Goal: Task Accomplishment & Management: Manage account settings

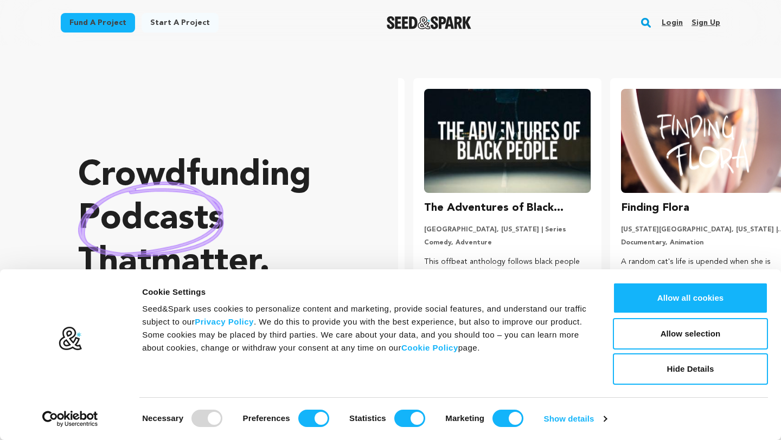
scroll to position [0, 206]
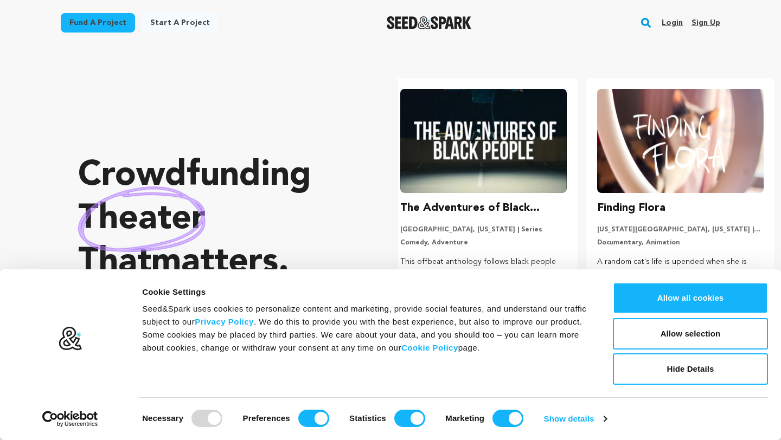
click at [696, 24] on link "Sign up" at bounding box center [705, 22] width 29 height 17
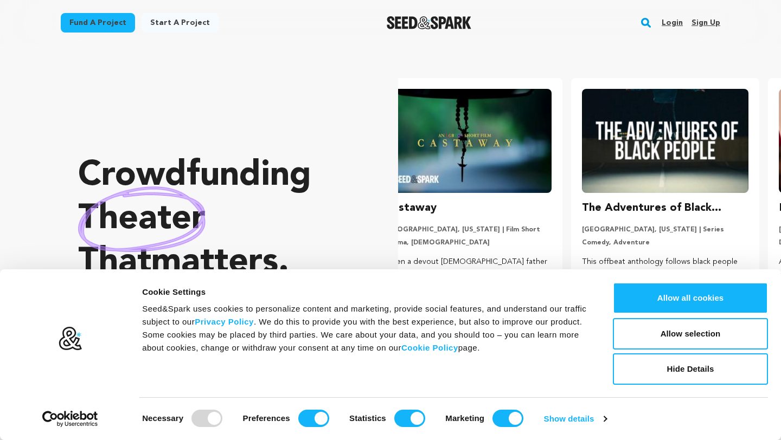
scroll to position [0, 0]
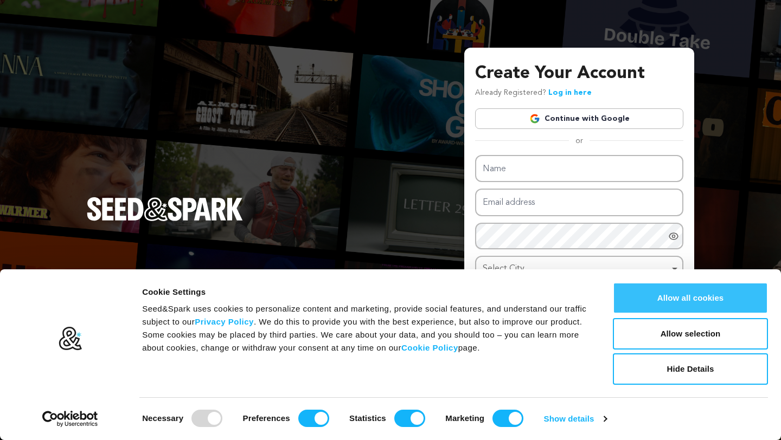
click at [679, 298] on button "Allow all cookies" at bounding box center [690, 298] width 155 height 31
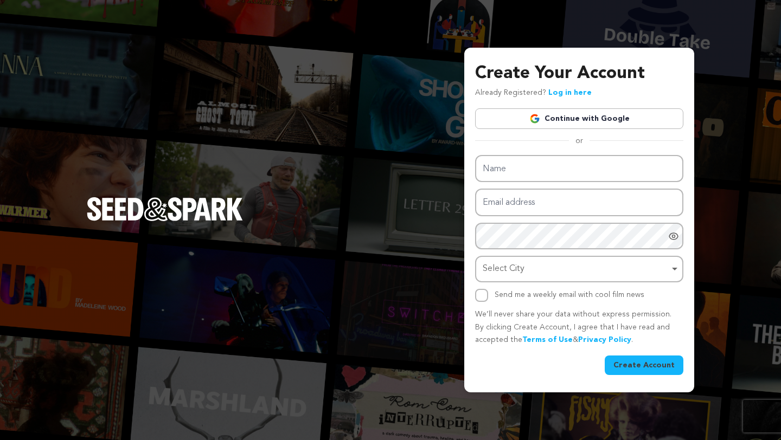
click at [484, 280] on div "Select City Select City Remove item" at bounding box center [579, 269] width 208 height 27
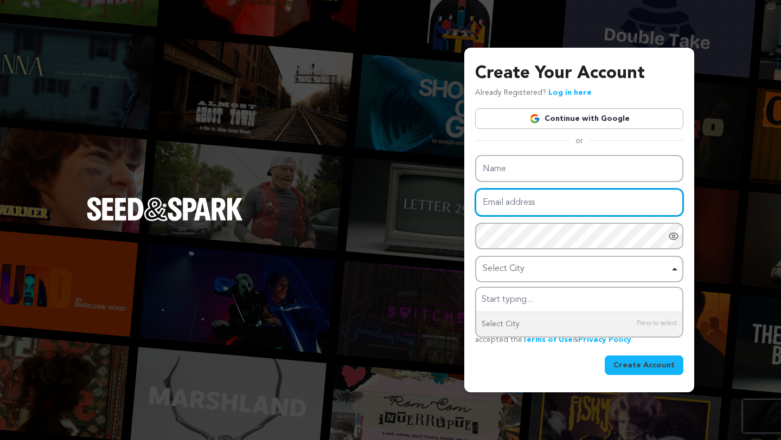
click at [509, 207] on input "Email address" at bounding box center [579, 203] width 208 height 28
type input "jitendrakumarpaswanup@gmail.com"
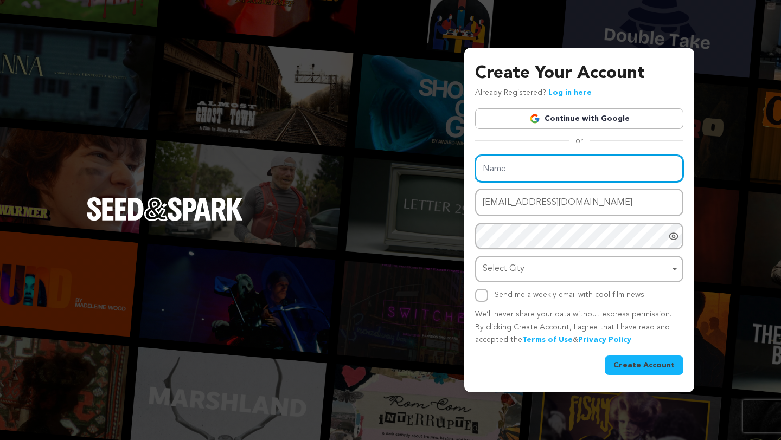
click at [515, 159] on input "Name" at bounding box center [579, 169] width 208 height 28
click at [498, 268] on div "Select City Remove item" at bounding box center [576, 269] width 187 height 16
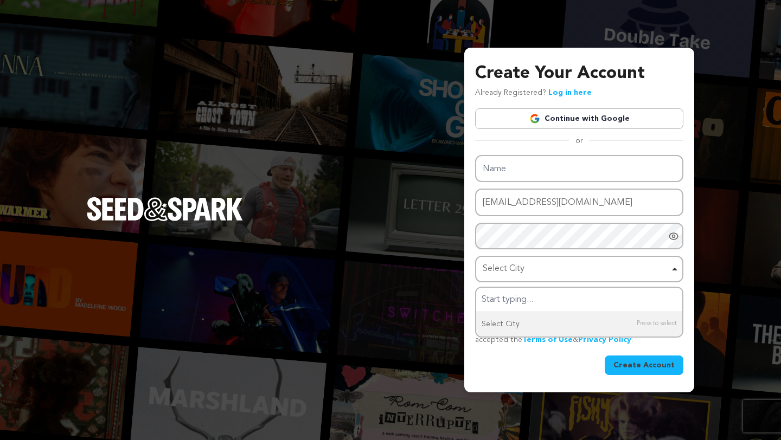
click at [517, 369] on div "Create Account" at bounding box center [579, 366] width 208 height 20
click at [483, 293] on input "Send me a weekly email with cool film news" at bounding box center [481, 295] width 13 height 13
checkbox input "true"
click at [512, 268] on div "Select City Remove item" at bounding box center [576, 269] width 187 height 16
click at [505, 296] on input "Select City" at bounding box center [579, 300] width 206 height 24
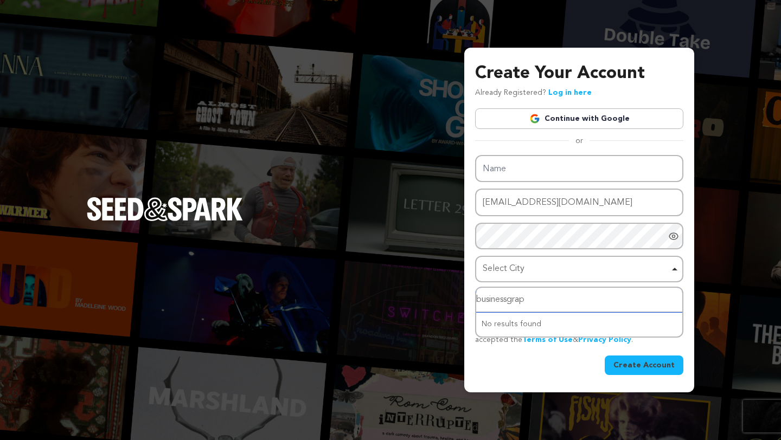
type input "businessgrape"
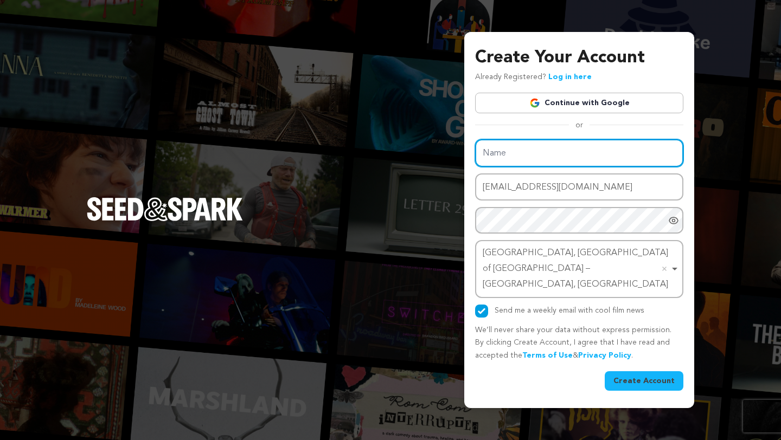
click at [508, 158] on input "Name" at bounding box center [579, 153] width 208 height 28
type input "Businessgrape"
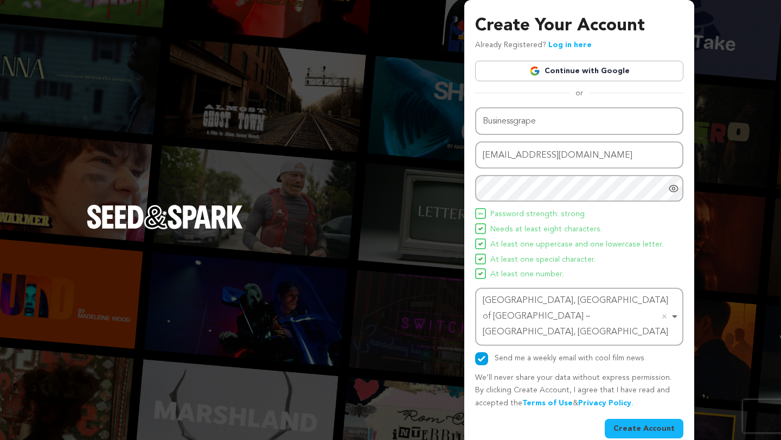
click at [646, 419] on button "Create Account" at bounding box center [644, 429] width 79 height 20
click at [643, 419] on button "Create Account" at bounding box center [644, 429] width 79 height 20
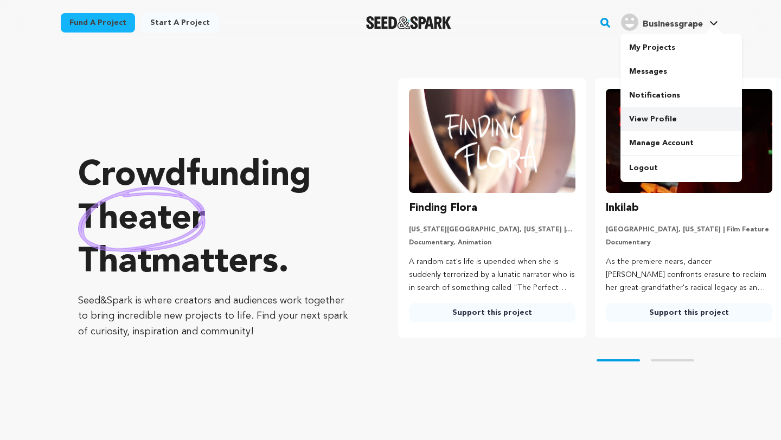
click at [670, 120] on link "View Profile" at bounding box center [680, 119] width 121 height 24
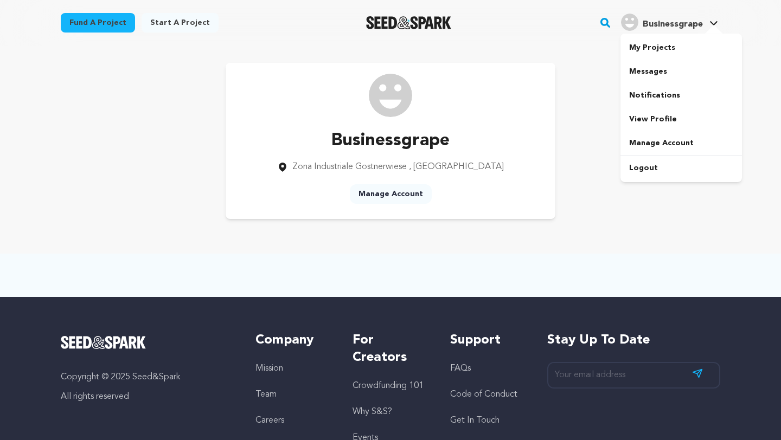
click at [659, 20] on span "Businessgrape" at bounding box center [673, 24] width 60 height 9
click at [654, 52] on link "My Projects" at bounding box center [680, 48] width 121 height 24
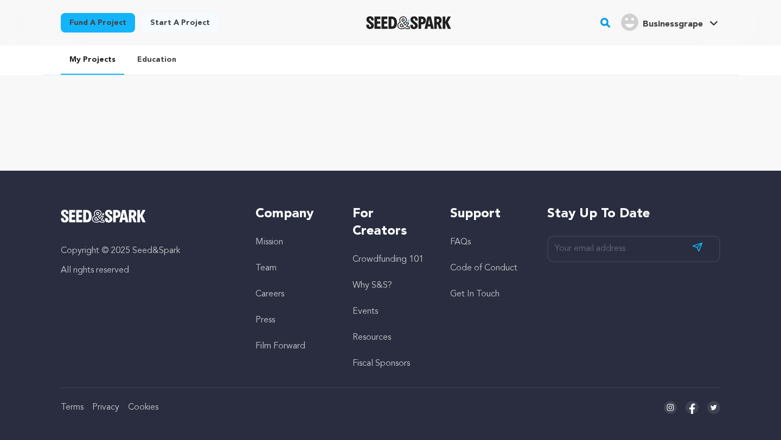
scroll to position [7, 0]
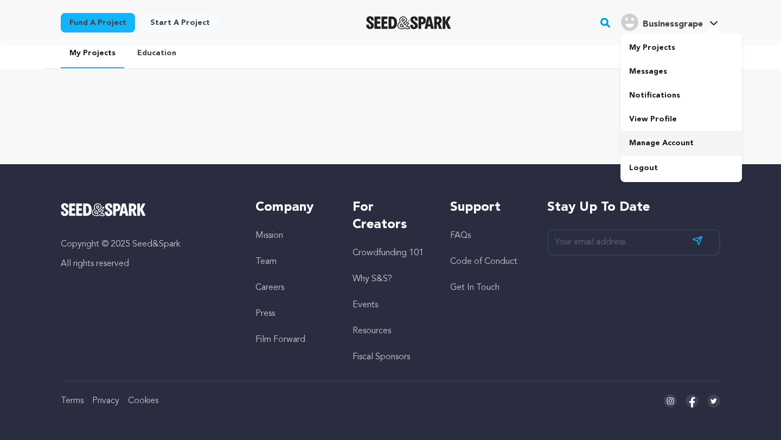
click at [652, 144] on link "Manage Account" at bounding box center [680, 143] width 121 height 24
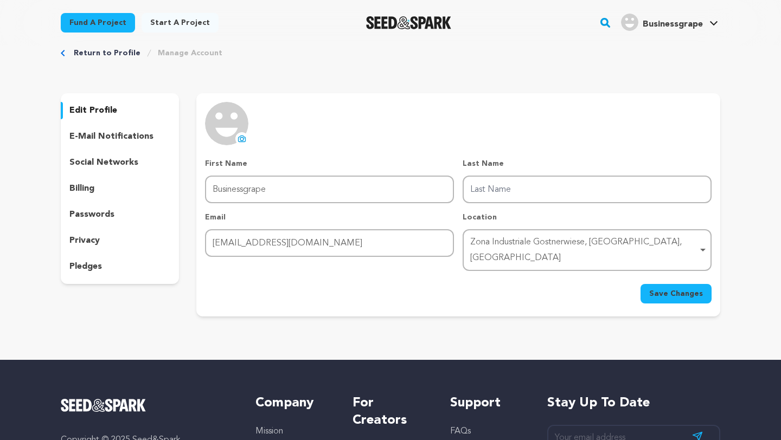
scroll to position [23, 0]
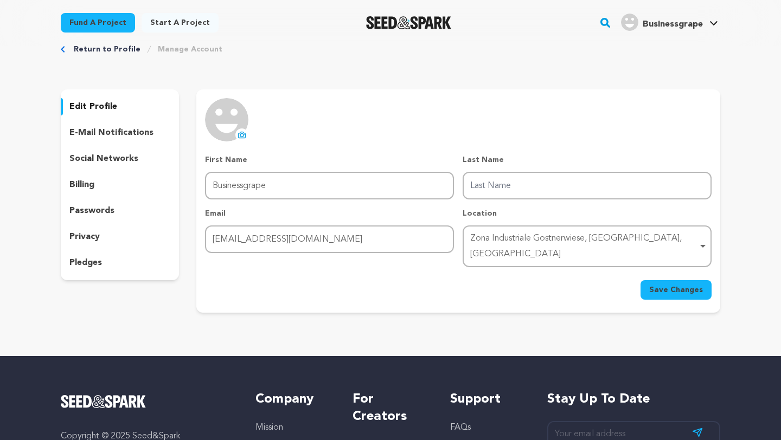
click at [108, 101] on p "edit profile" at bounding box center [93, 106] width 48 height 13
click at [91, 110] on p "edit profile" at bounding box center [93, 106] width 48 height 13
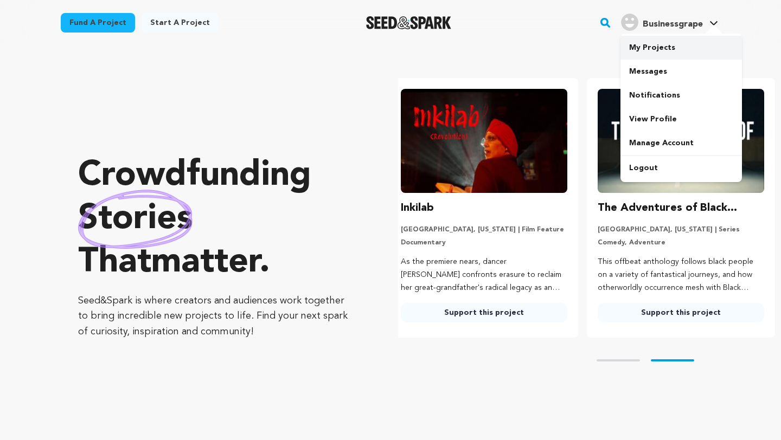
scroll to position [0, 206]
click at [662, 46] on link "My Projects" at bounding box center [680, 48] width 121 height 24
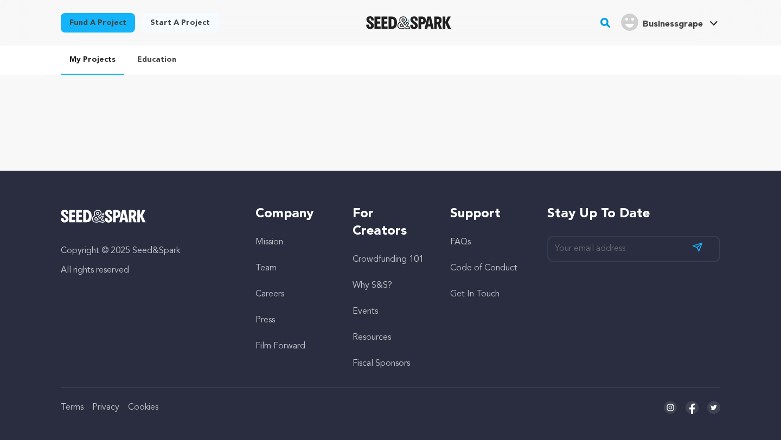
scroll to position [9, 0]
